Goal: Transaction & Acquisition: Download file/media

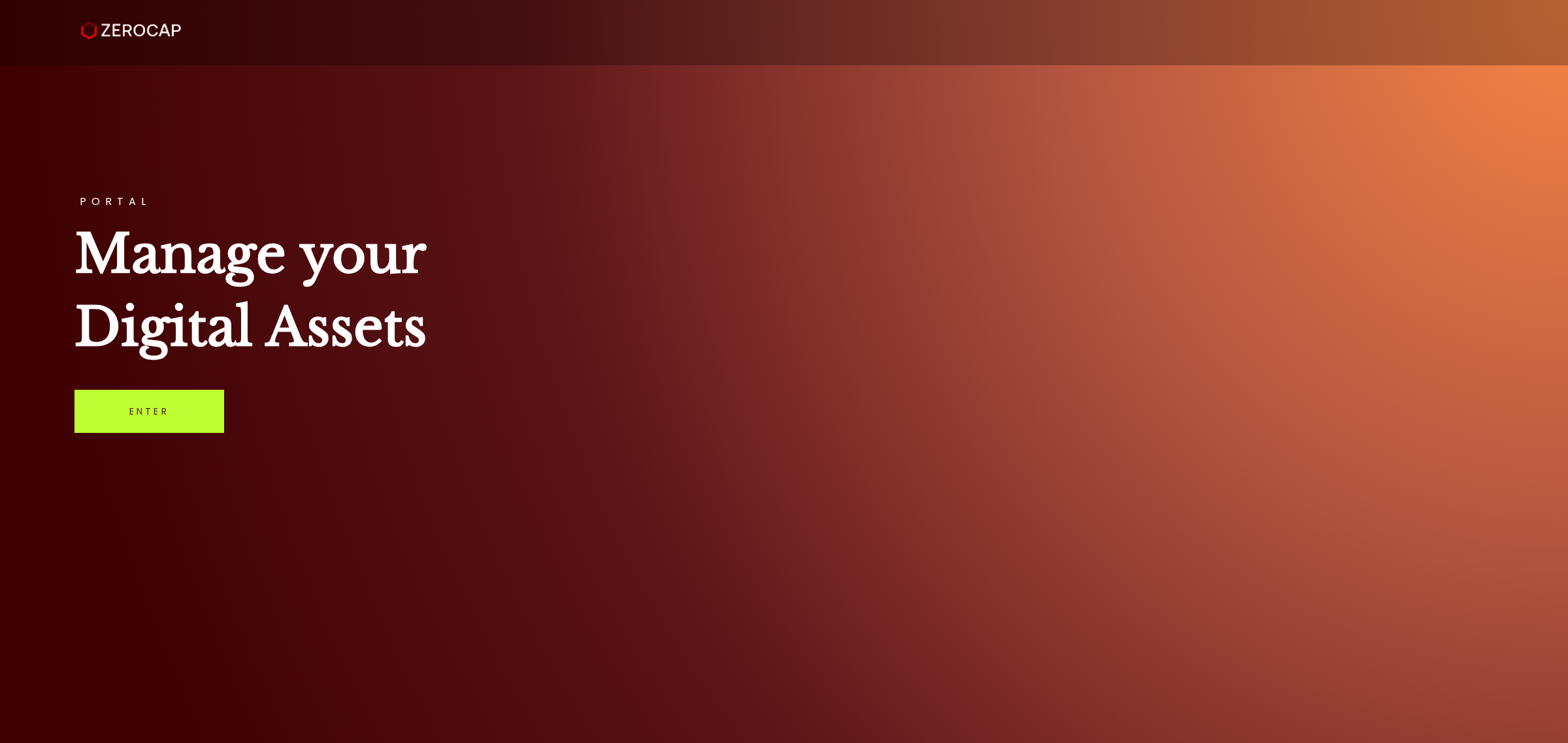
click at [207, 399] on link "Enter" at bounding box center [149, 411] width 149 height 43
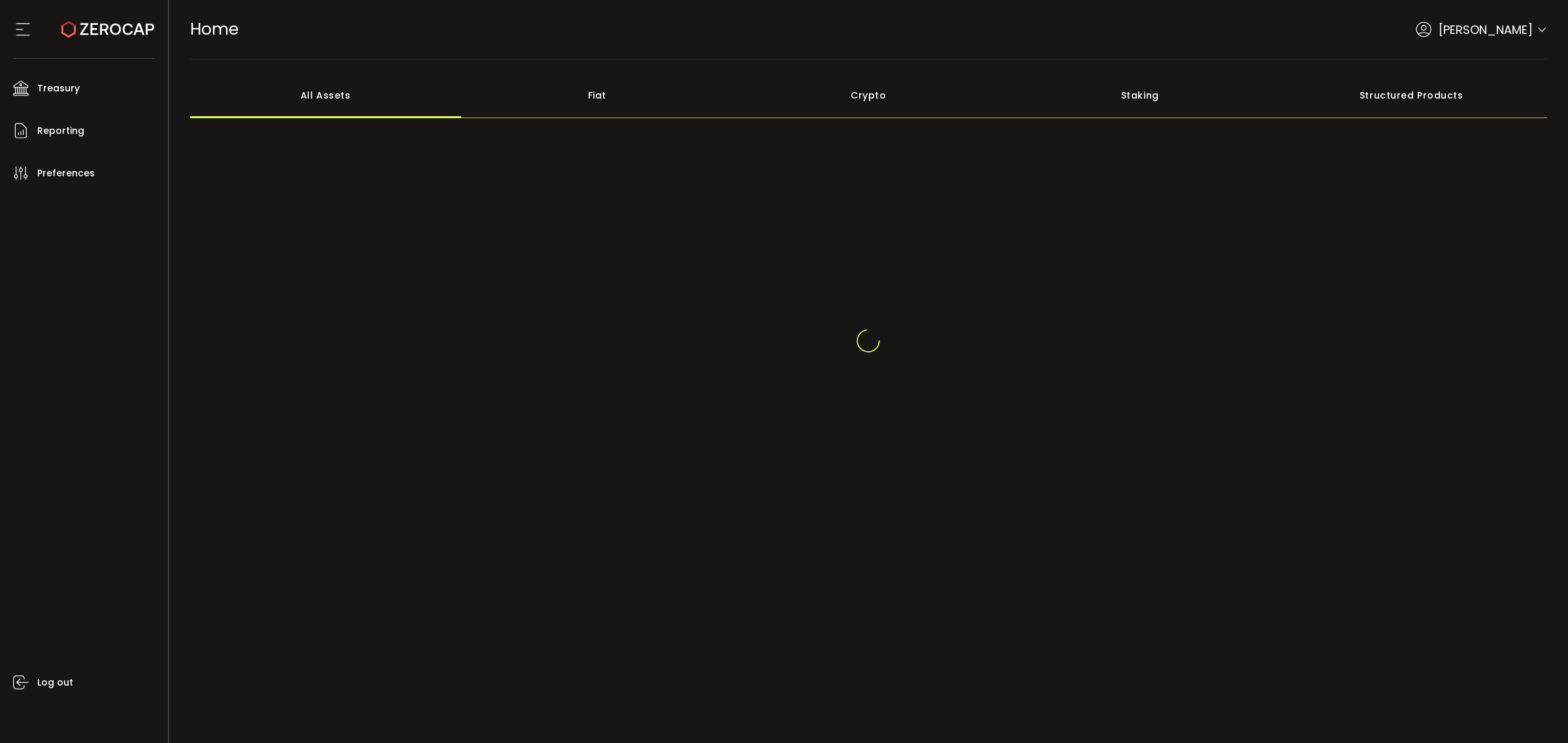
click at [1542, 33] on icon at bounding box center [1541, 29] width 10 height 10
click at [1543, 26] on icon at bounding box center [1541, 21] width 10 height 10
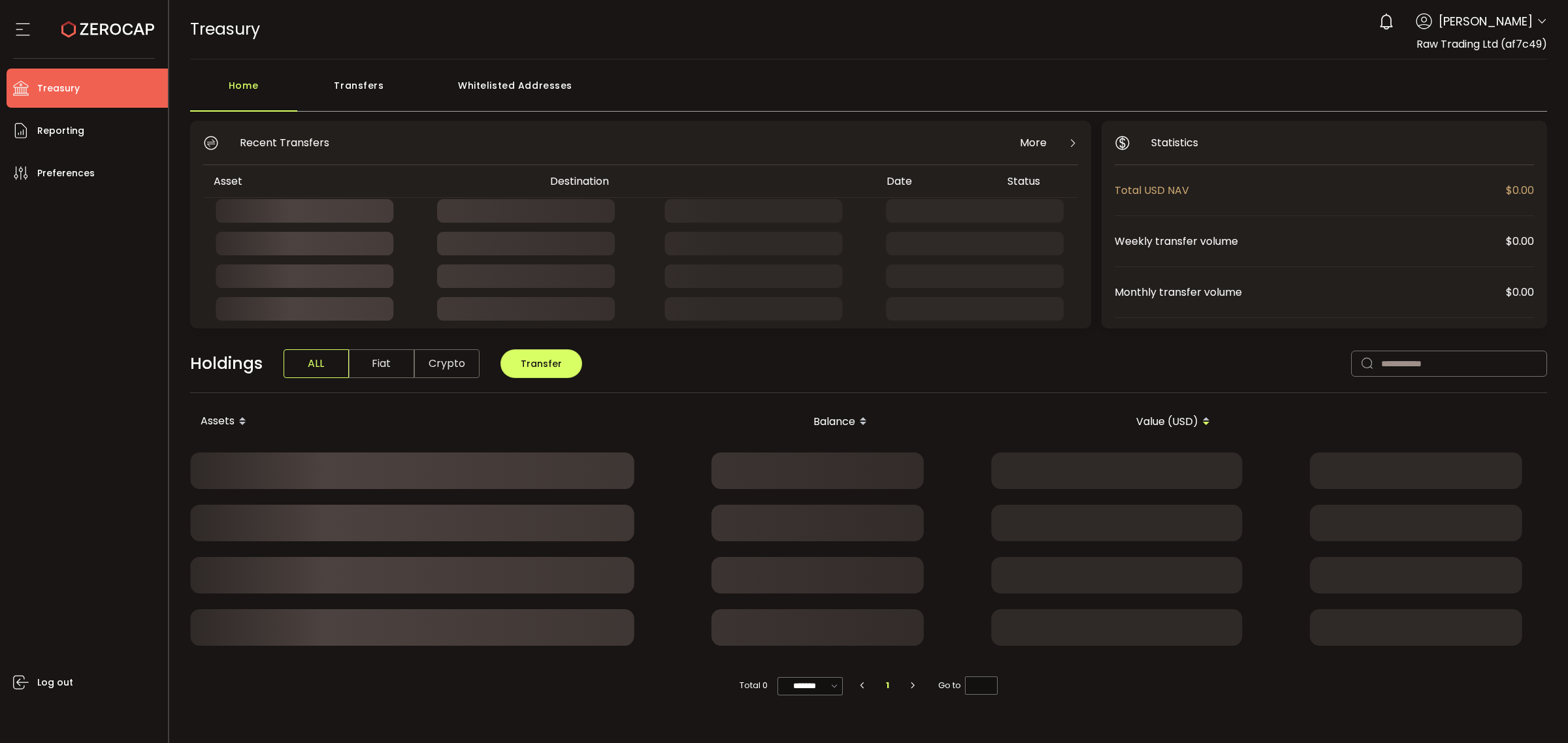
click at [1542, 24] on icon at bounding box center [1541, 21] width 10 height 10
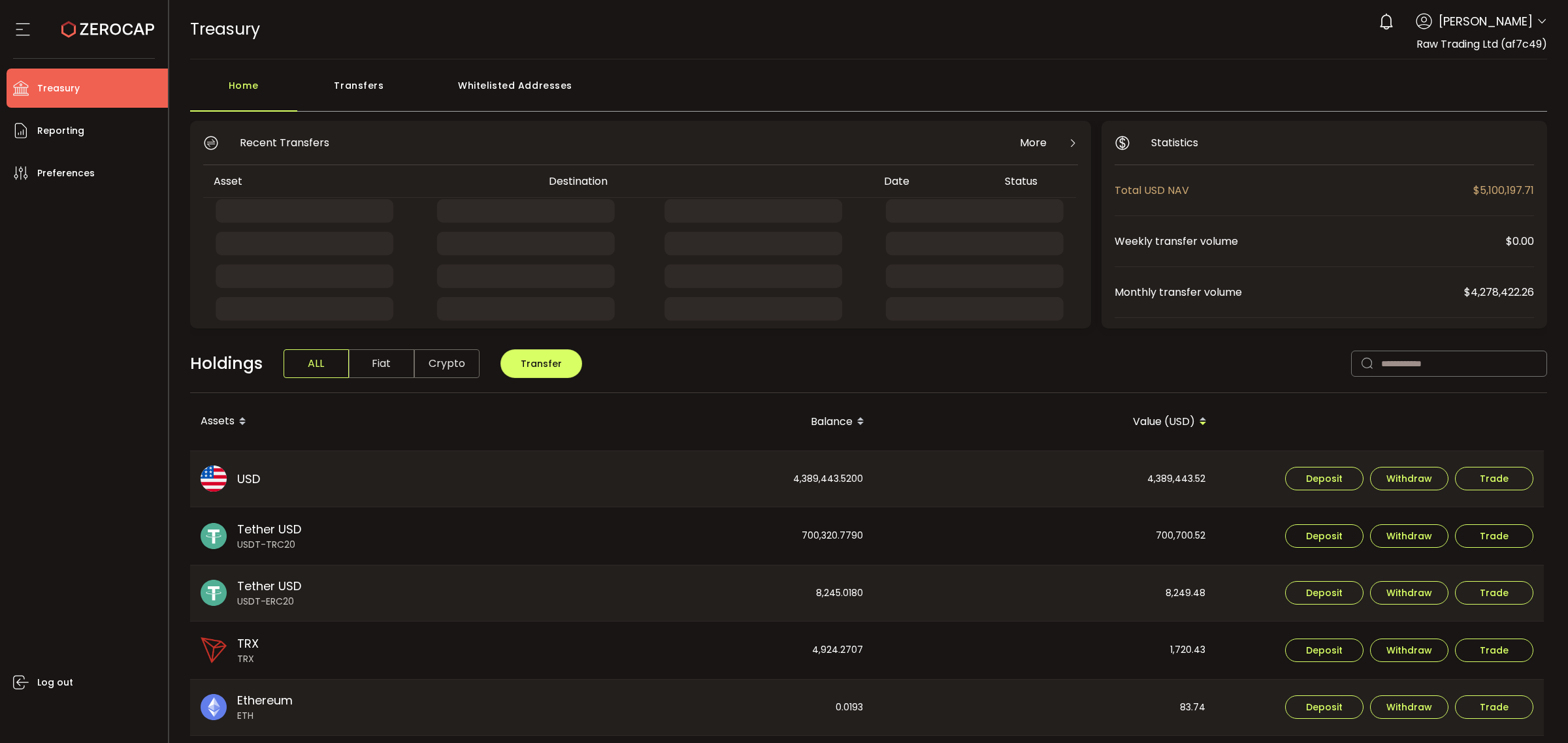
click at [1540, 20] on icon at bounding box center [1541, 21] width 10 height 10
click at [1542, 25] on icon at bounding box center [1541, 21] width 10 height 10
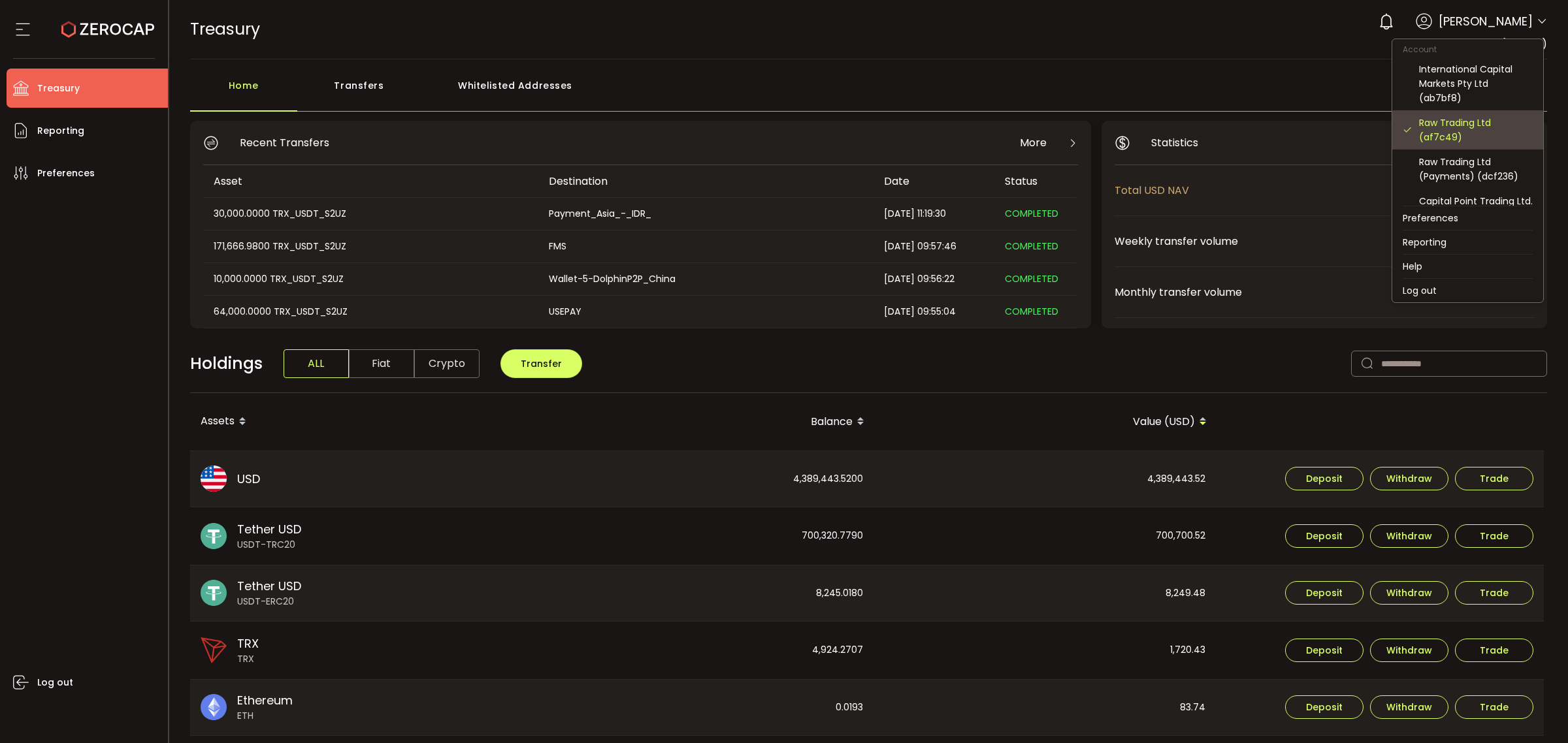
click at [1467, 131] on div "Raw Trading Ltd (af7c49)" at bounding box center [1475, 130] width 114 height 29
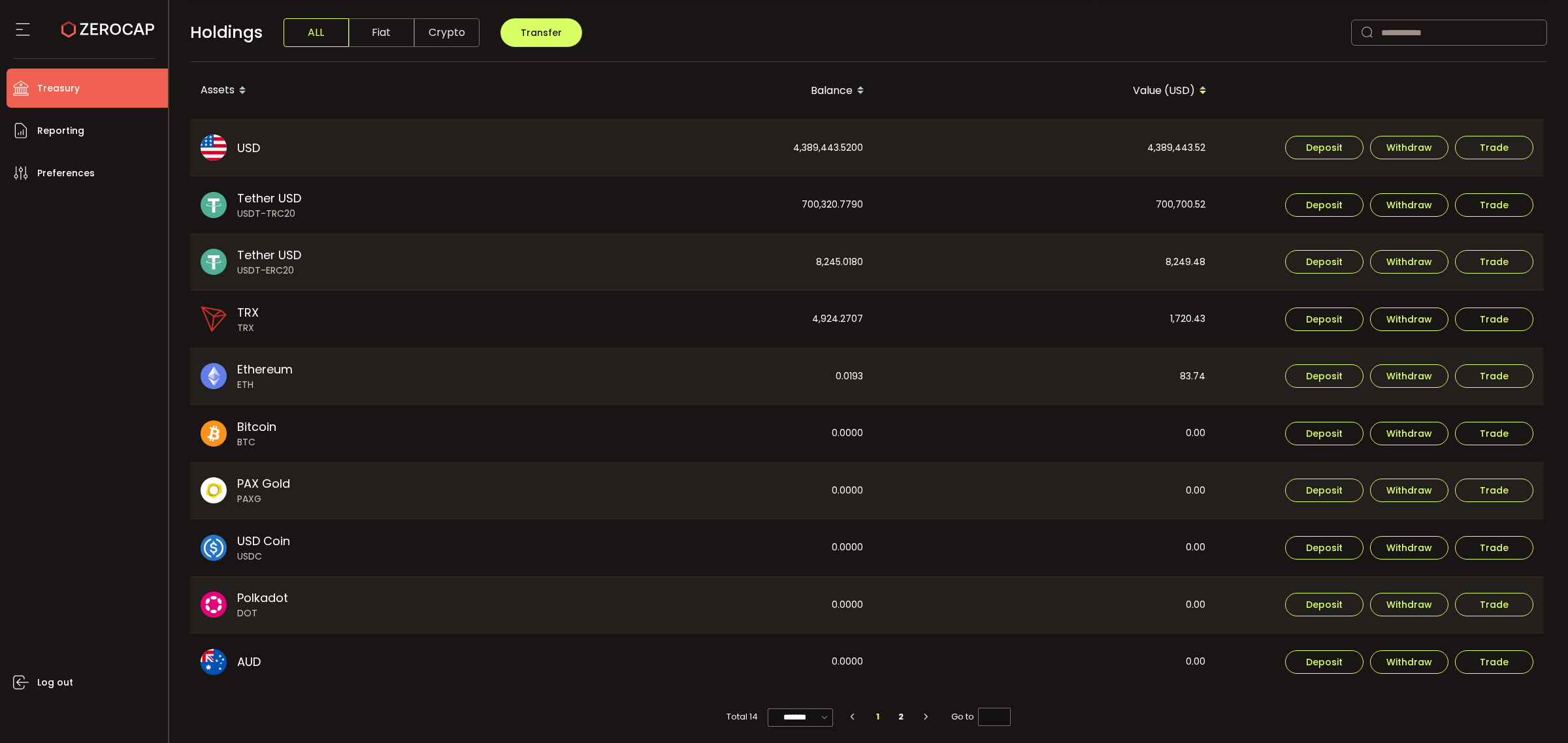
scroll to position [337, 0]
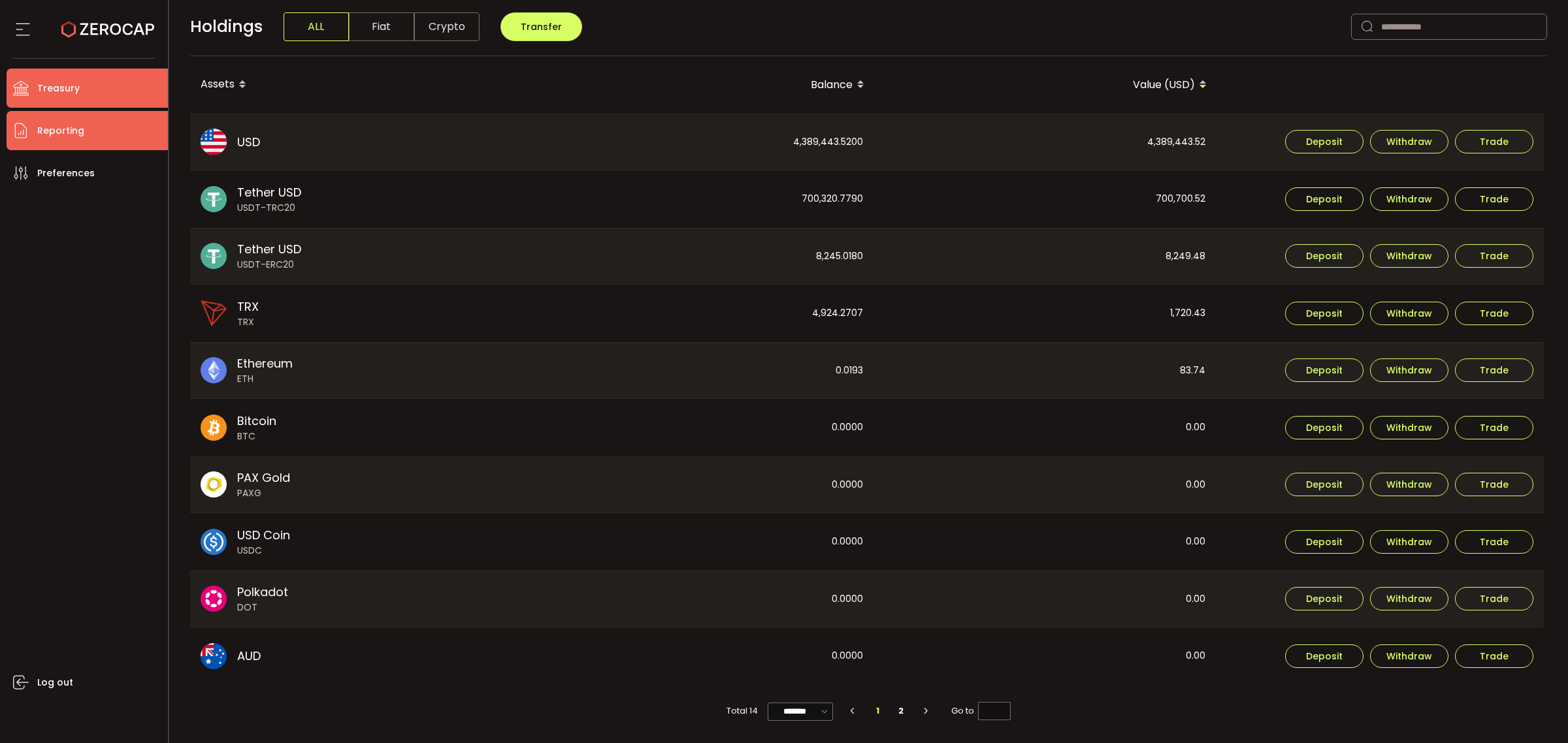
click at [89, 129] on li "Reporting" at bounding box center [87, 130] width 161 height 39
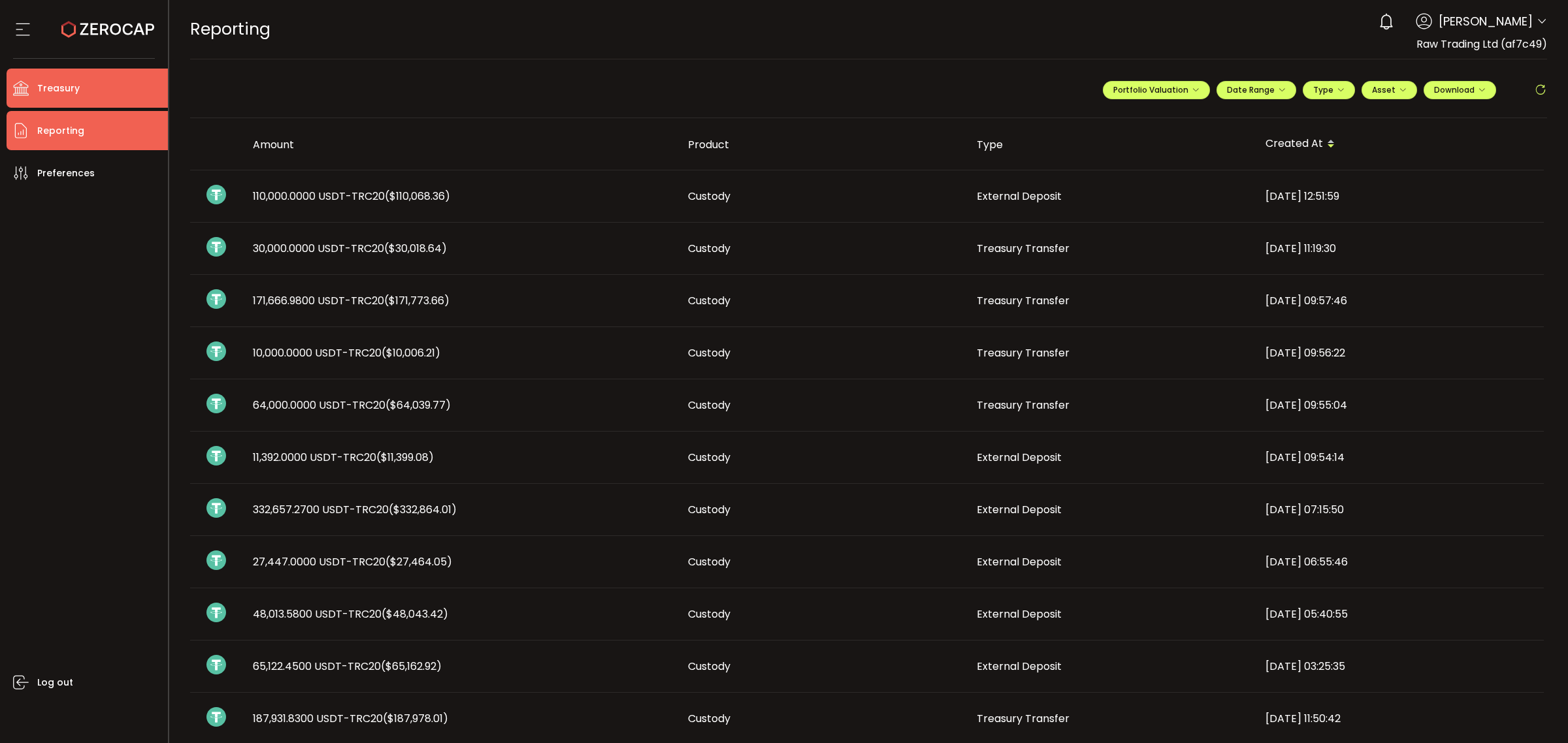
click at [94, 80] on li "Treasury" at bounding box center [87, 87] width 161 height 39
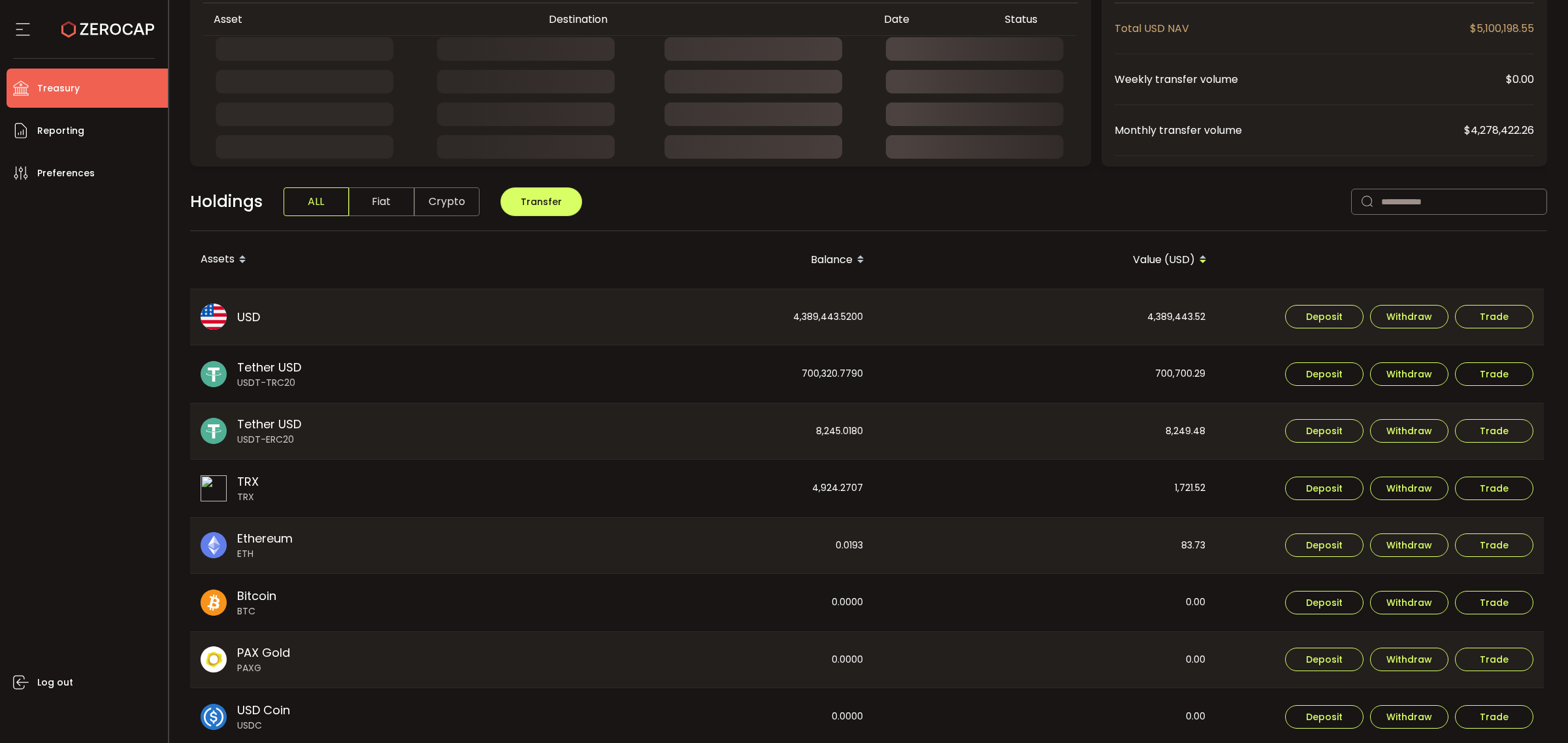
scroll to position [163, 0]
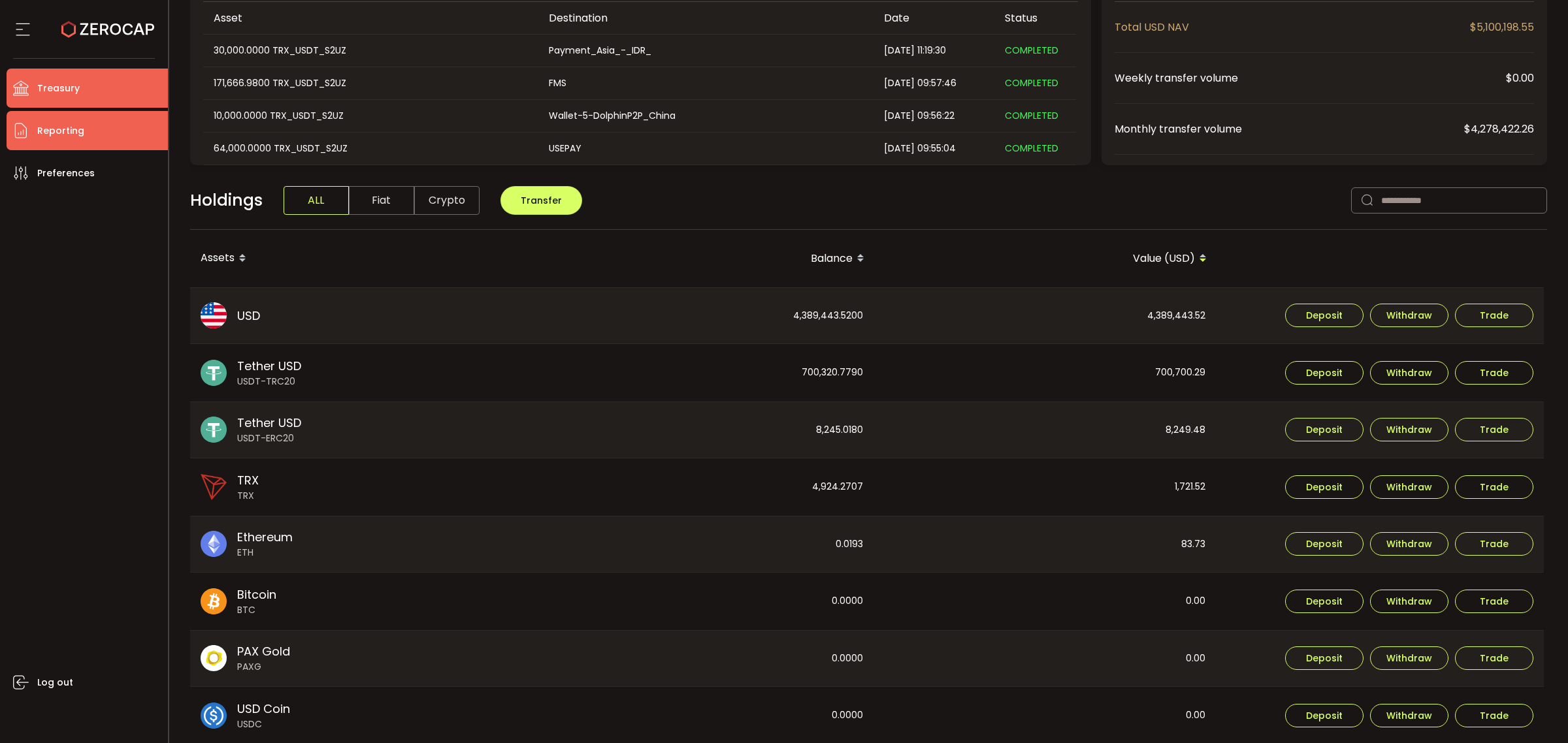
click at [96, 137] on li "Reporting" at bounding box center [87, 130] width 161 height 39
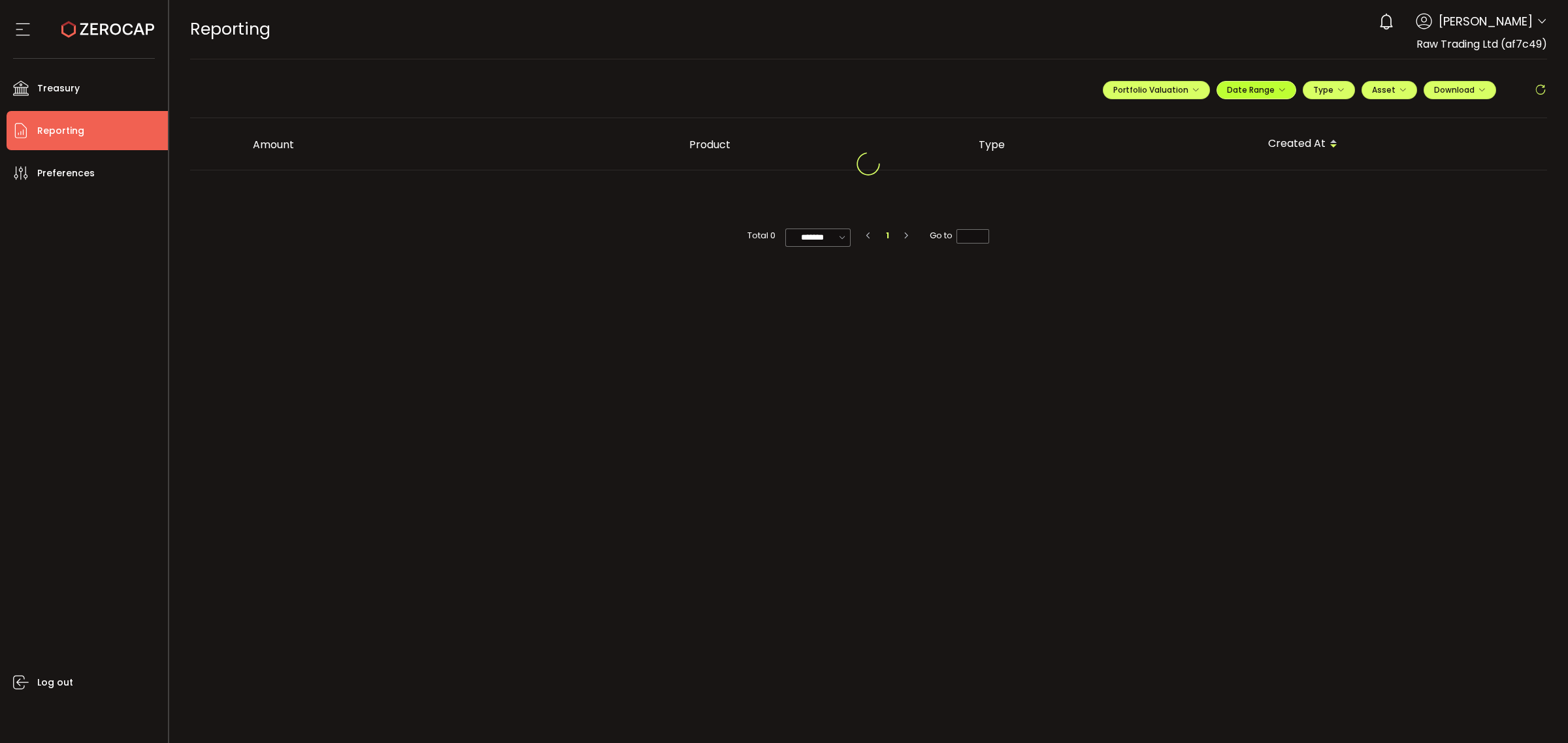
click at [1274, 92] on span "Date Range" at bounding box center [1256, 90] width 59 height 11
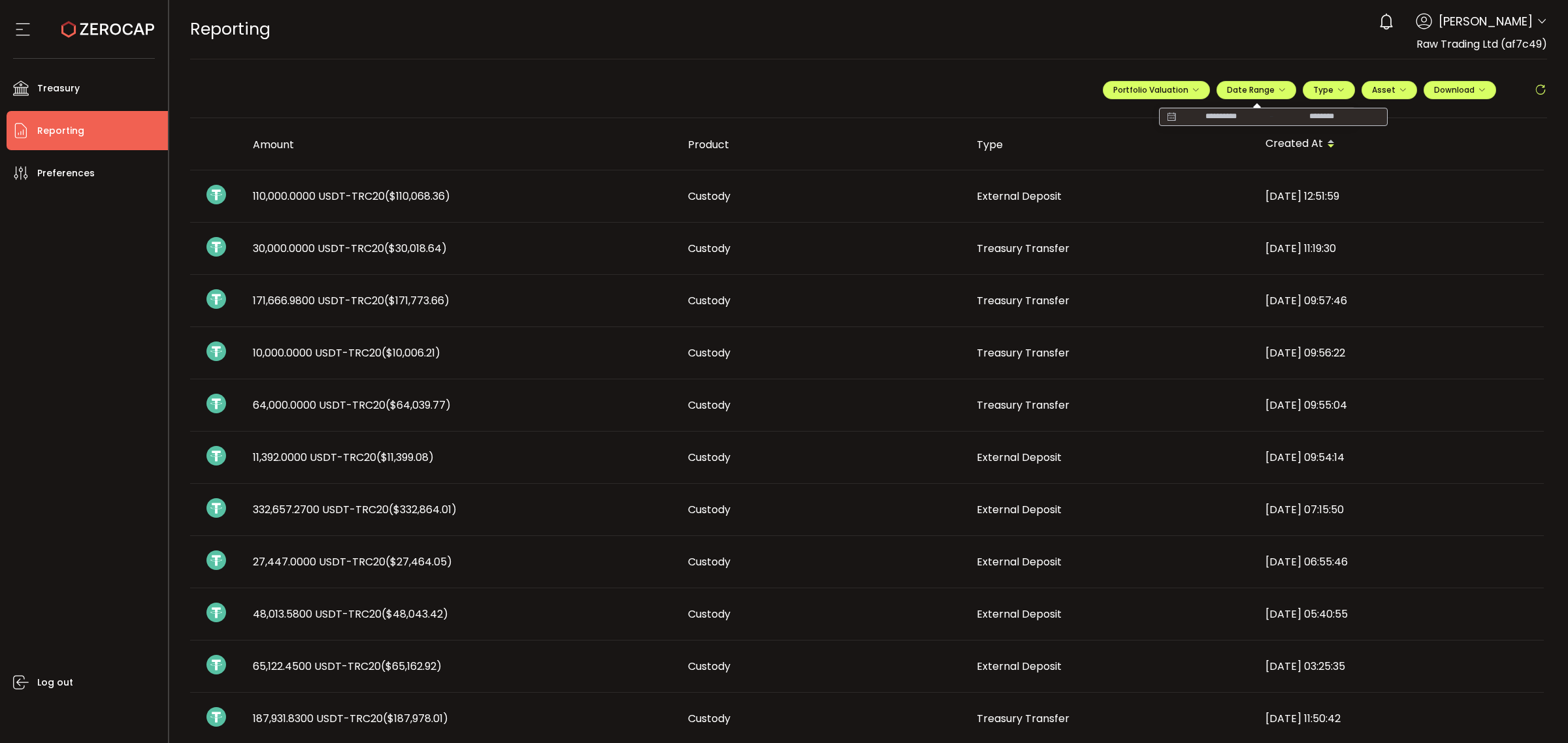
click at [1163, 115] on icon at bounding box center [1171, 117] width 16 height 13
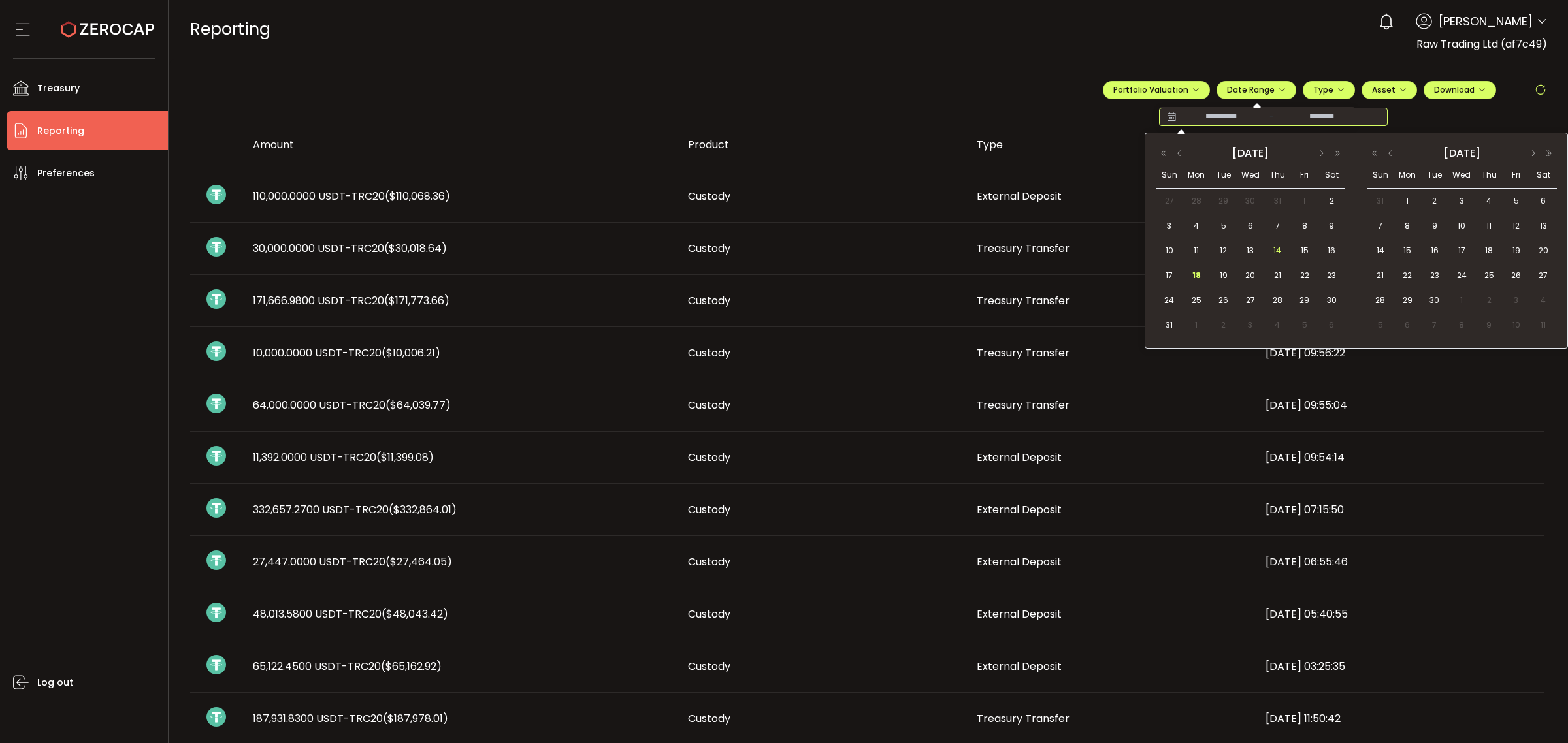
click at [1275, 255] on span "14" at bounding box center [1277, 250] width 15 height 15
click at [1196, 276] on span "18" at bounding box center [1196, 275] width 15 height 15
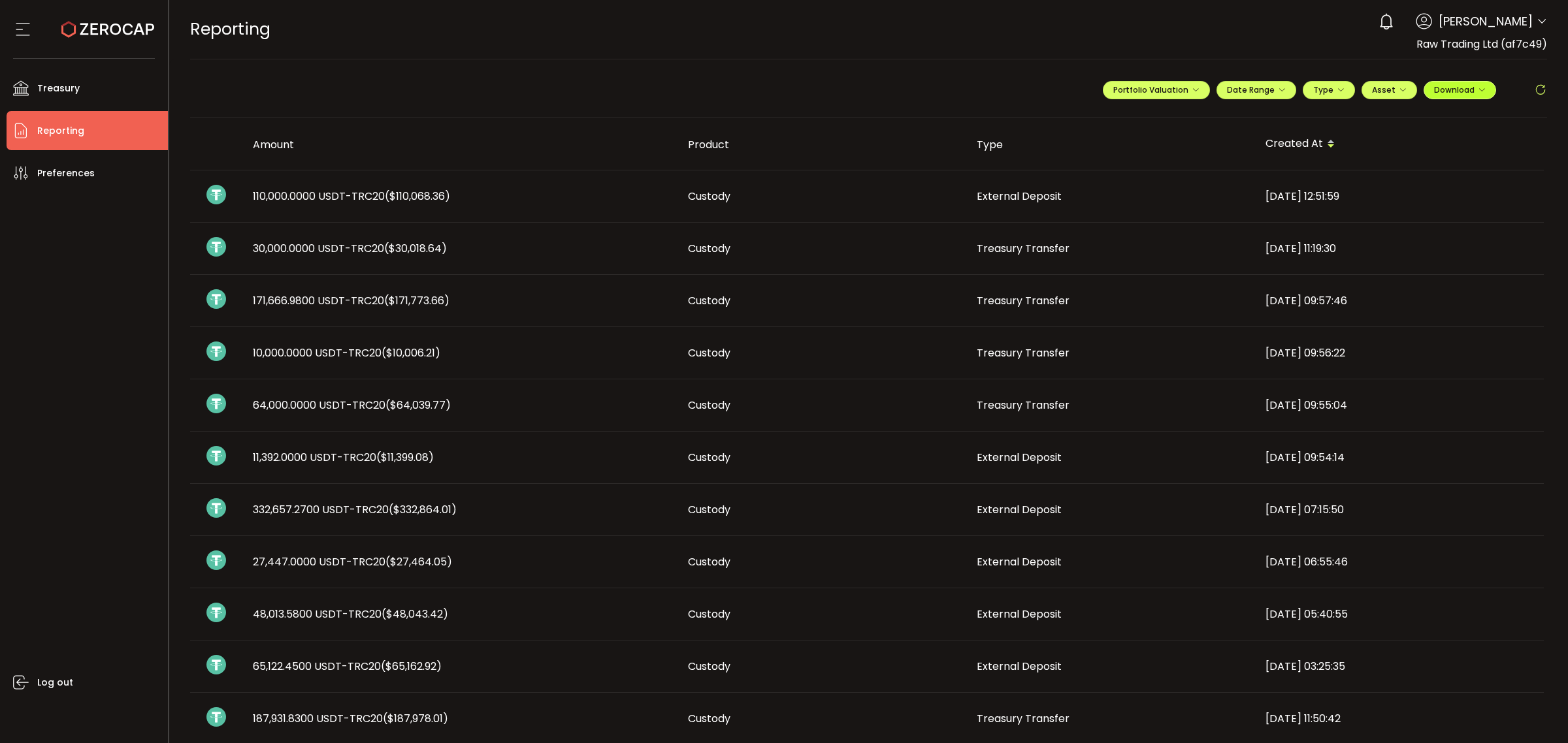
click at [1471, 87] on span "Download" at bounding box center [1460, 90] width 52 height 11
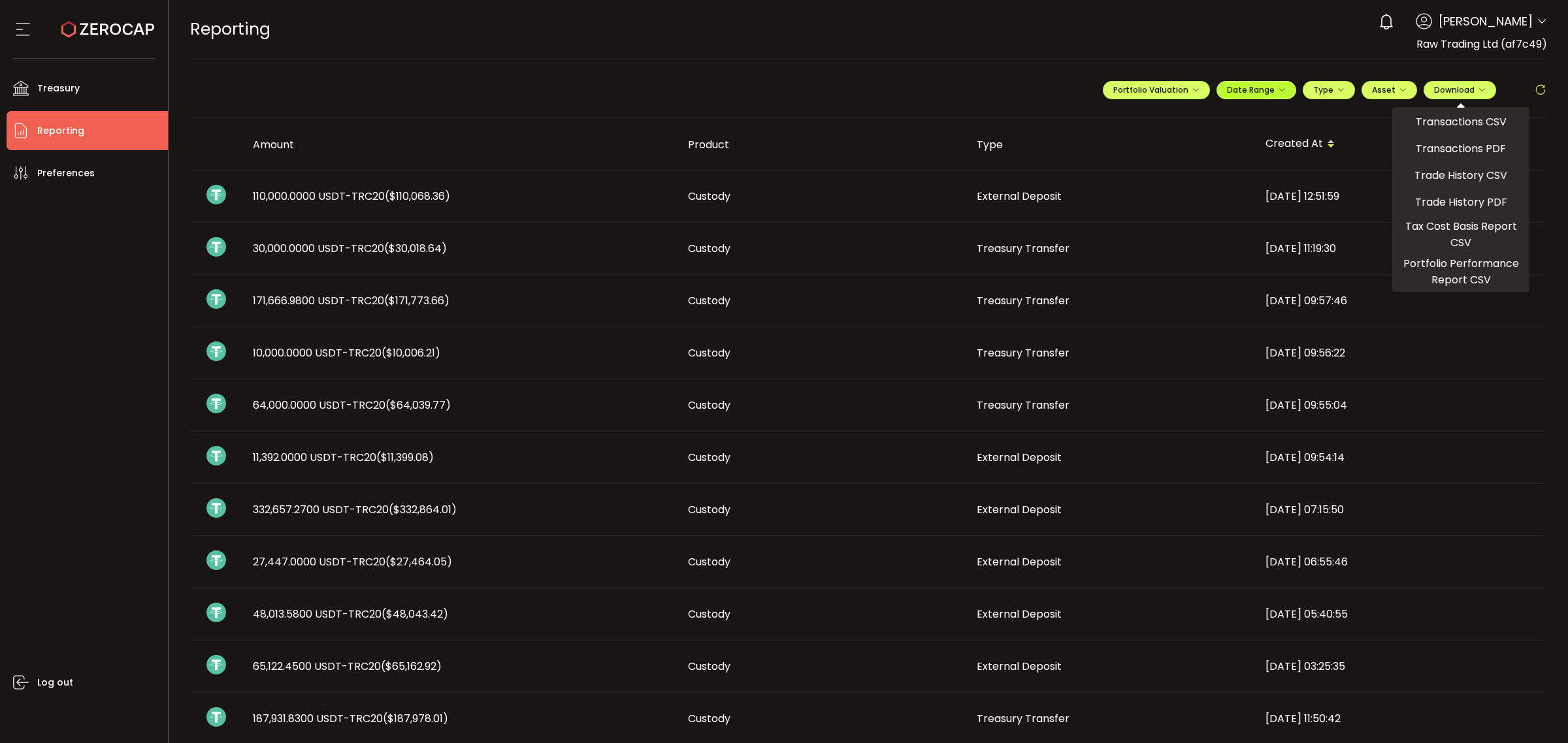
click at [1265, 87] on span "Date Range" at bounding box center [1256, 90] width 59 height 11
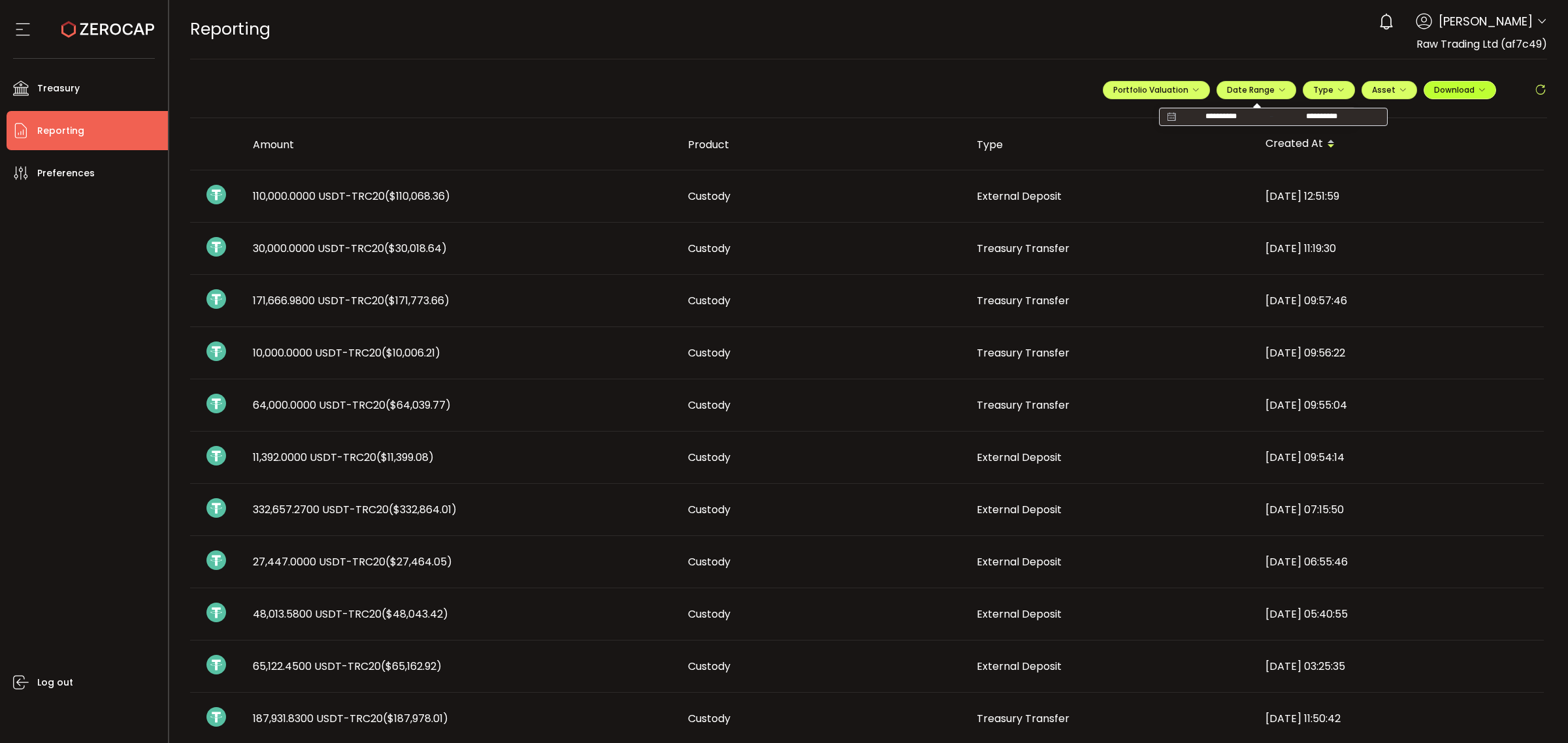
click at [1436, 85] on span "Download" at bounding box center [1460, 90] width 52 height 11
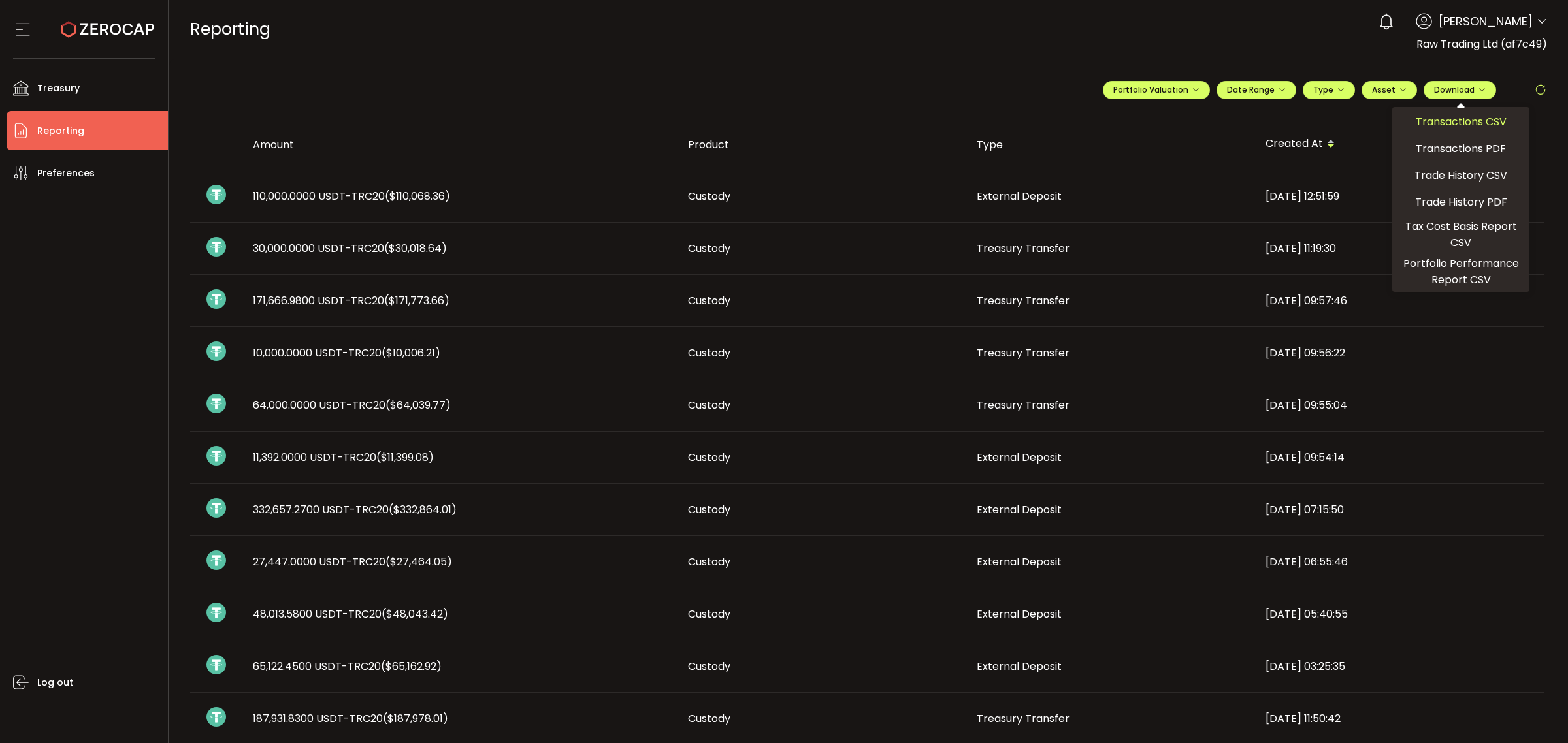
click at [1453, 116] on span "Transactions CSV" at bounding box center [1461, 122] width 91 height 16
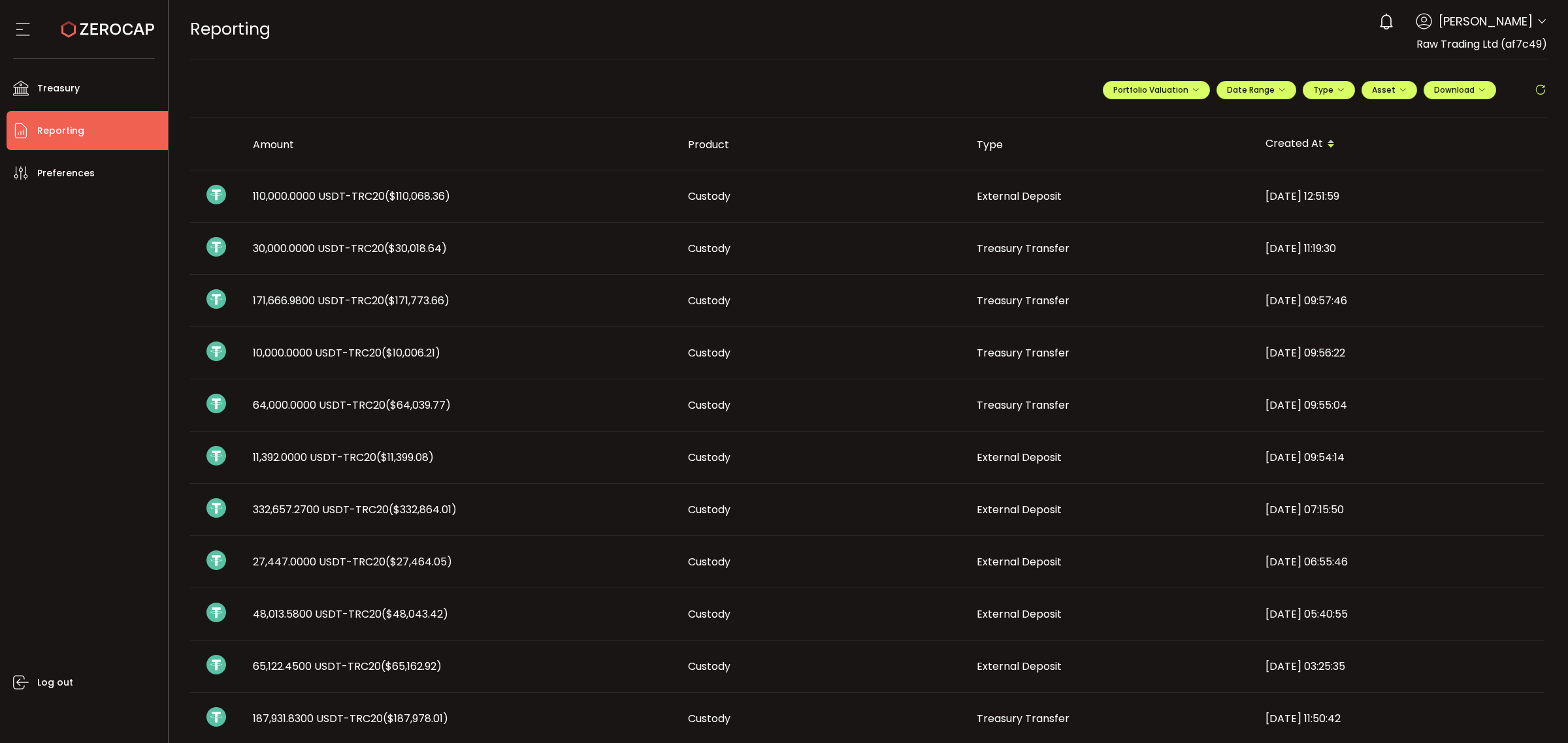
click at [1537, 20] on icon at bounding box center [1541, 21] width 10 height 10
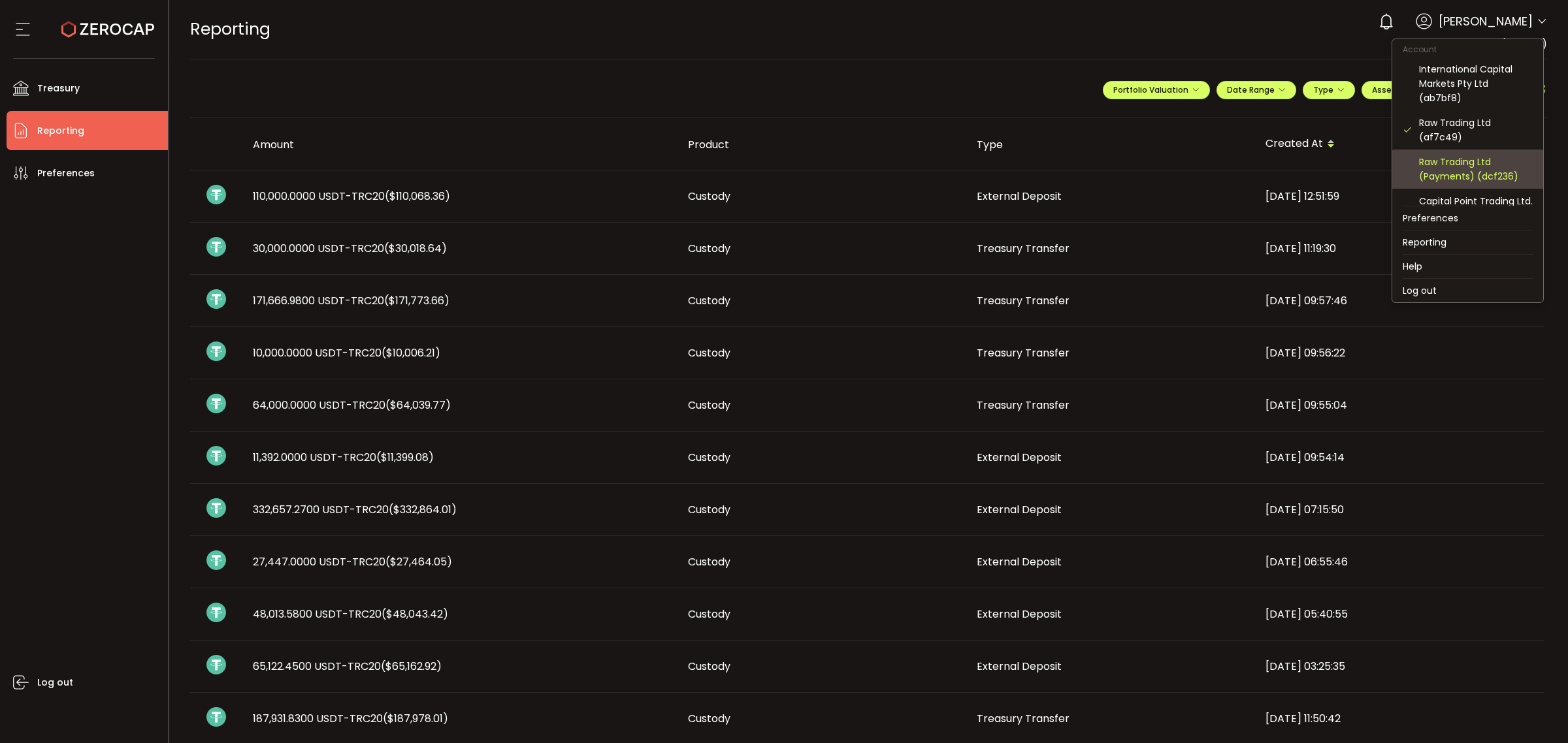
click at [1490, 172] on div "Raw Trading Ltd (Payments) (dcf236)" at bounding box center [1475, 169] width 114 height 29
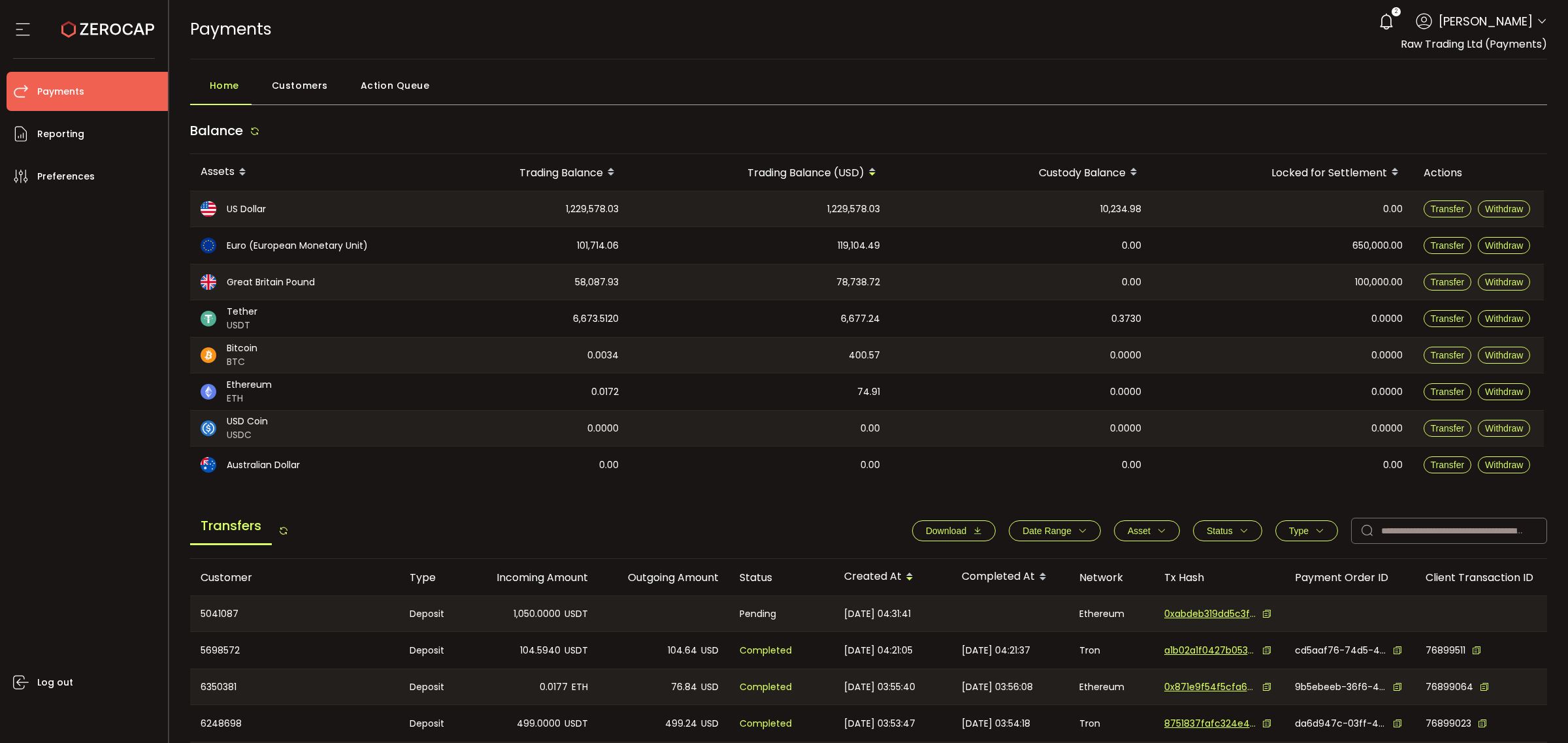
click at [974, 533] on icon "button" at bounding box center [977, 531] width 9 height 9
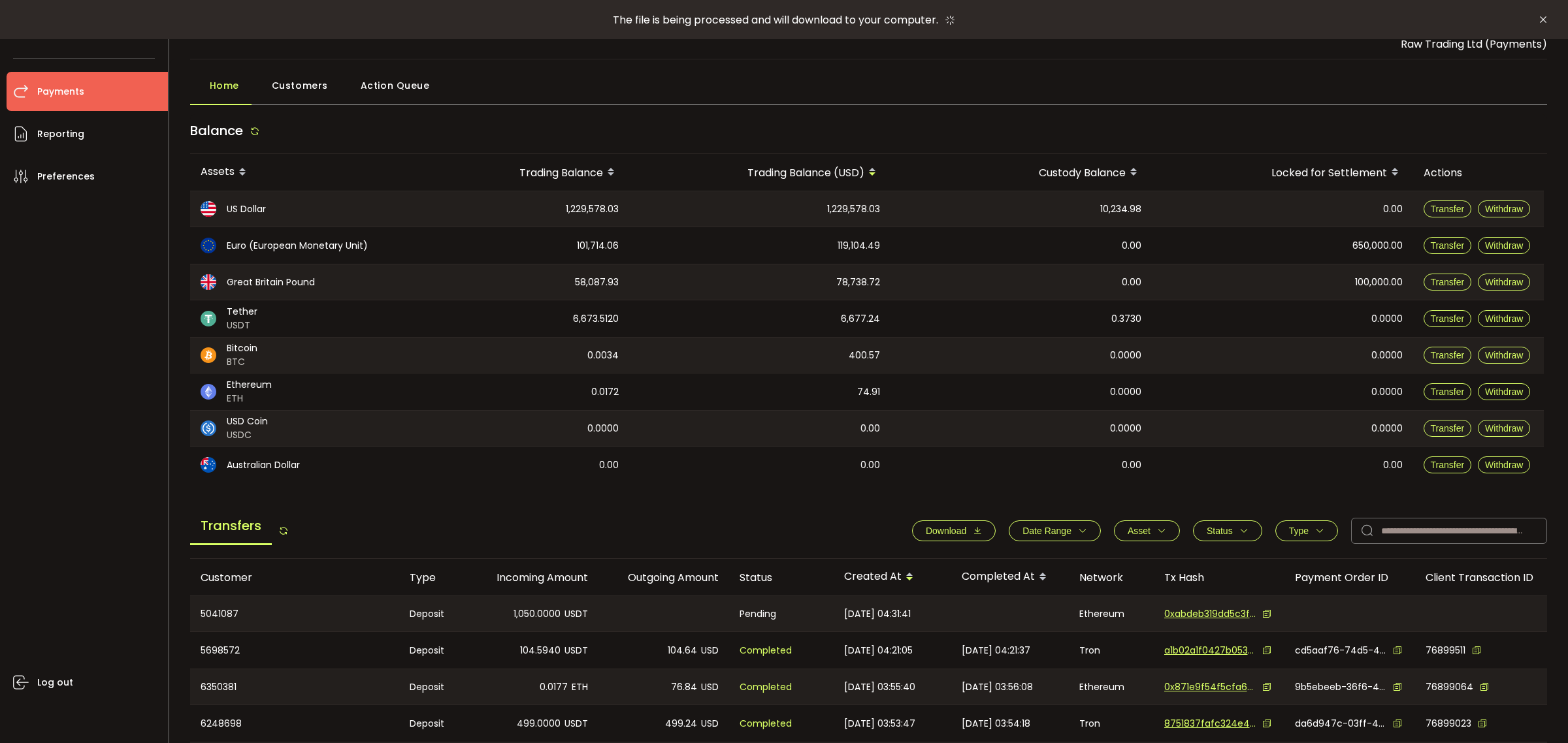
click at [1078, 533] on icon "button" at bounding box center [1083, 531] width 9 height 9
click at [996, 563] on icon at bounding box center [1001, 563] width 15 height 21
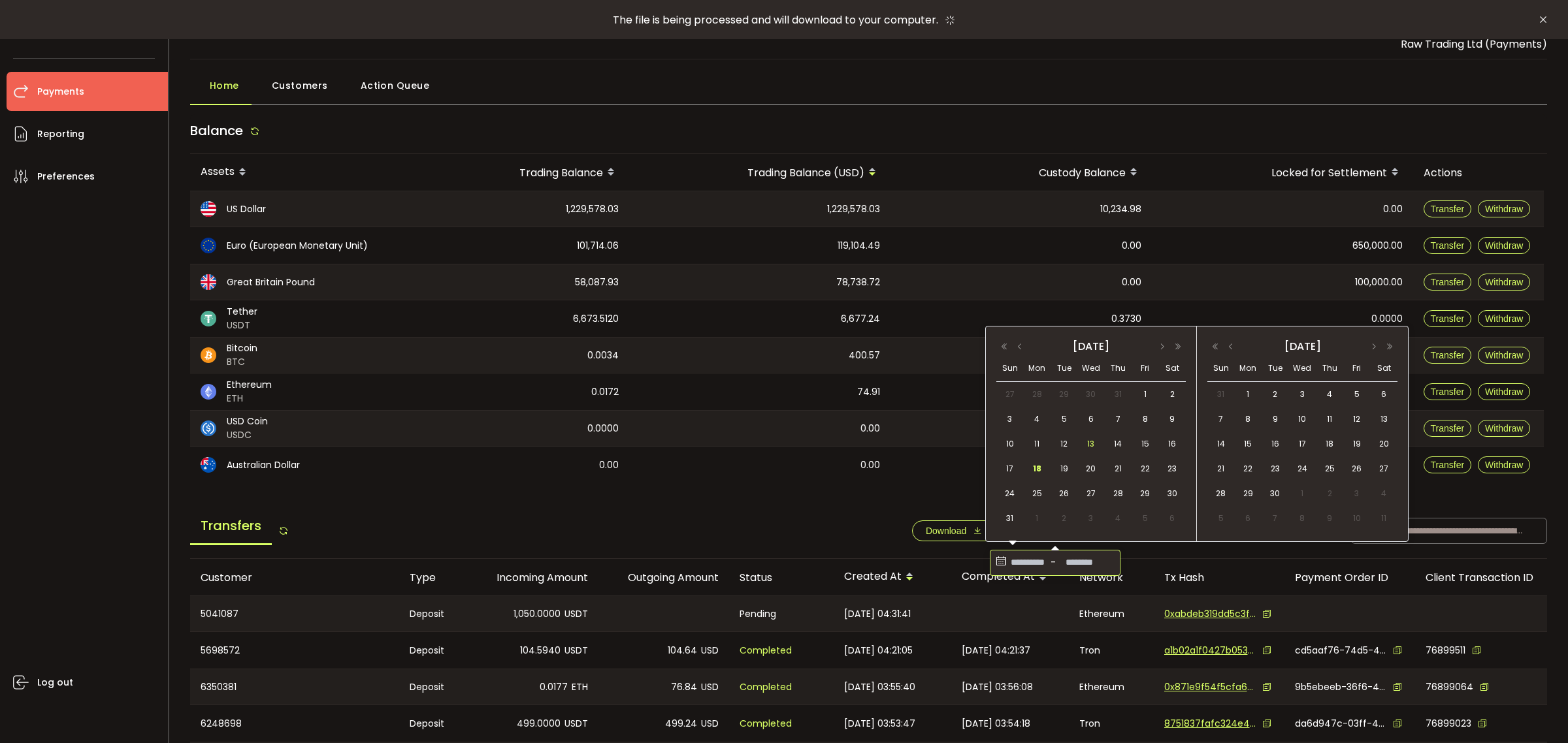
click at [1085, 446] on span "13" at bounding box center [1090, 443] width 15 height 15
click at [1033, 474] on span "18" at bounding box center [1036, 468] width 15 height 15
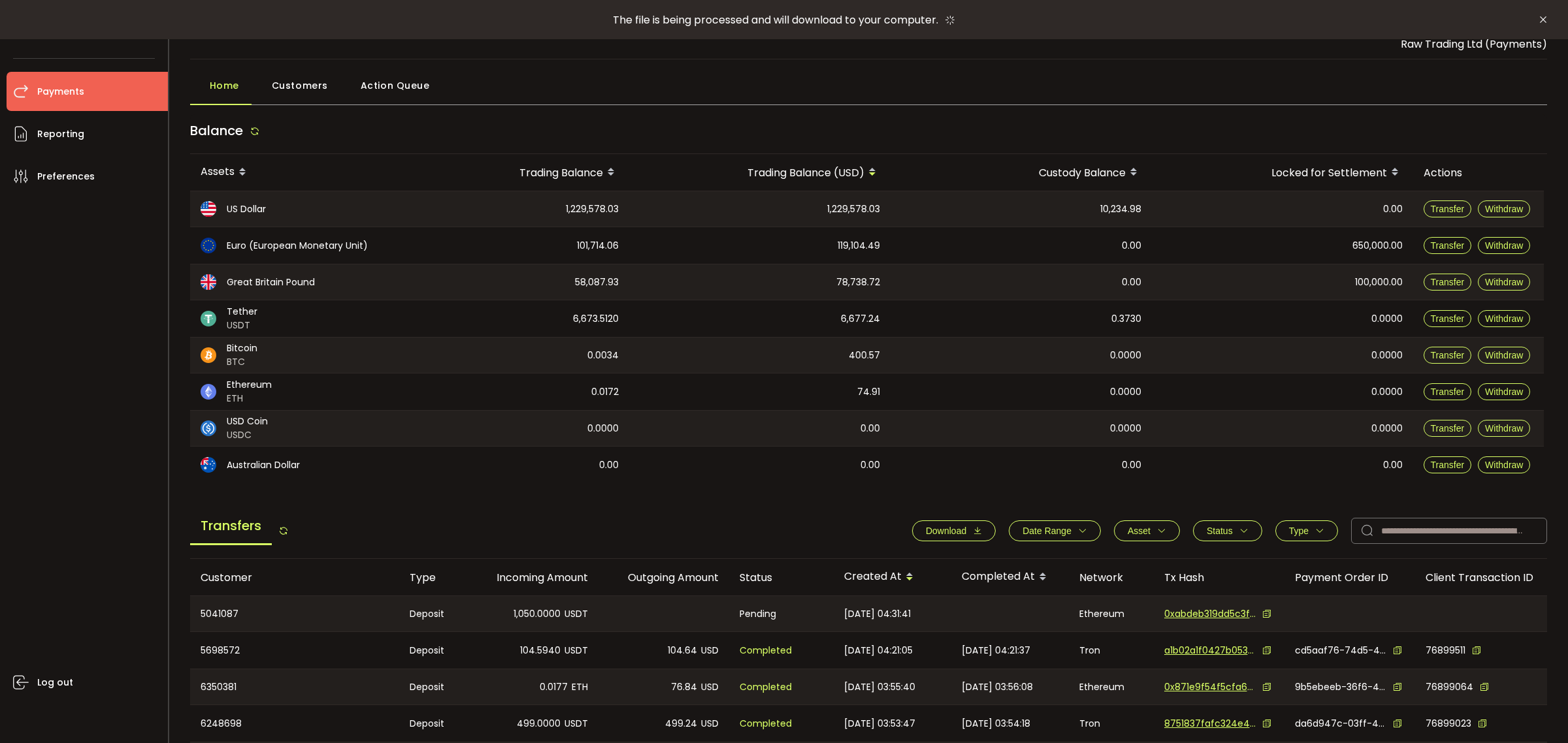
click at [951, 539] on button "Download" at bounding box center [953, 531] width 84 height 21
click at [961, 530] on span "Download" at bounding box center [945, 530] width 40 height 10
